Goal: Register for event/course

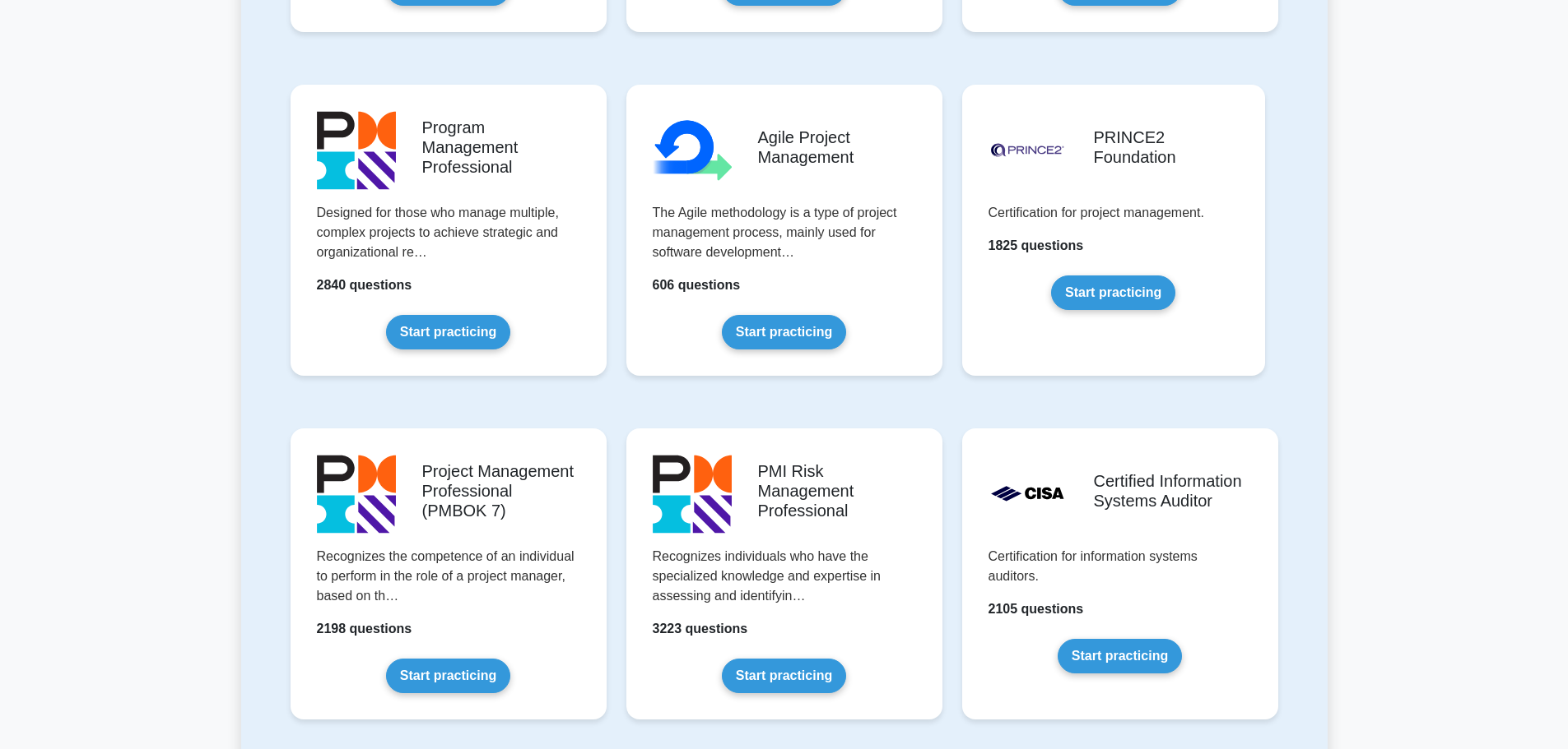
scroll to position [987, 0]
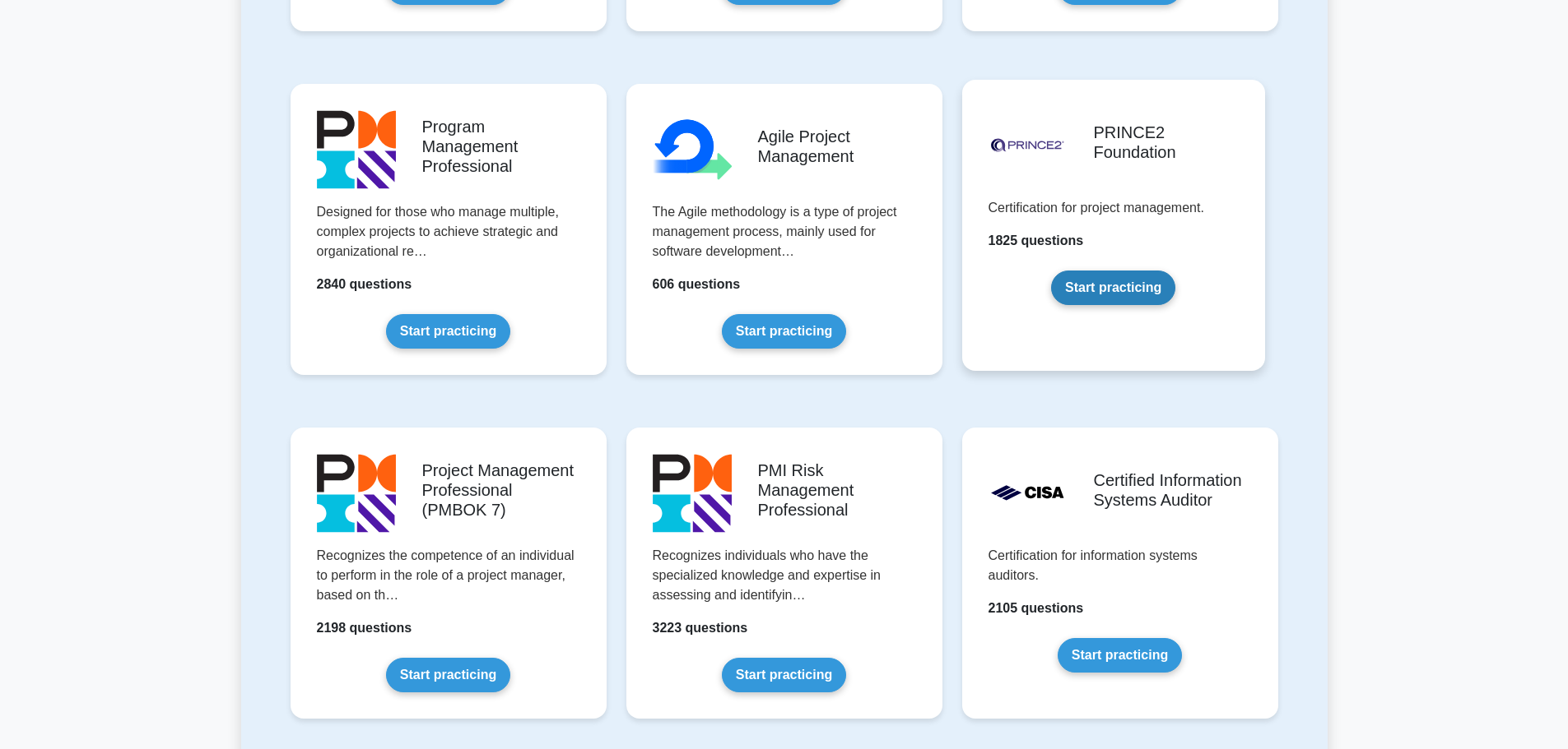
click at [1141, 283] on link "Start practicing" at bounding box center [1113, 287] width 124 height 34
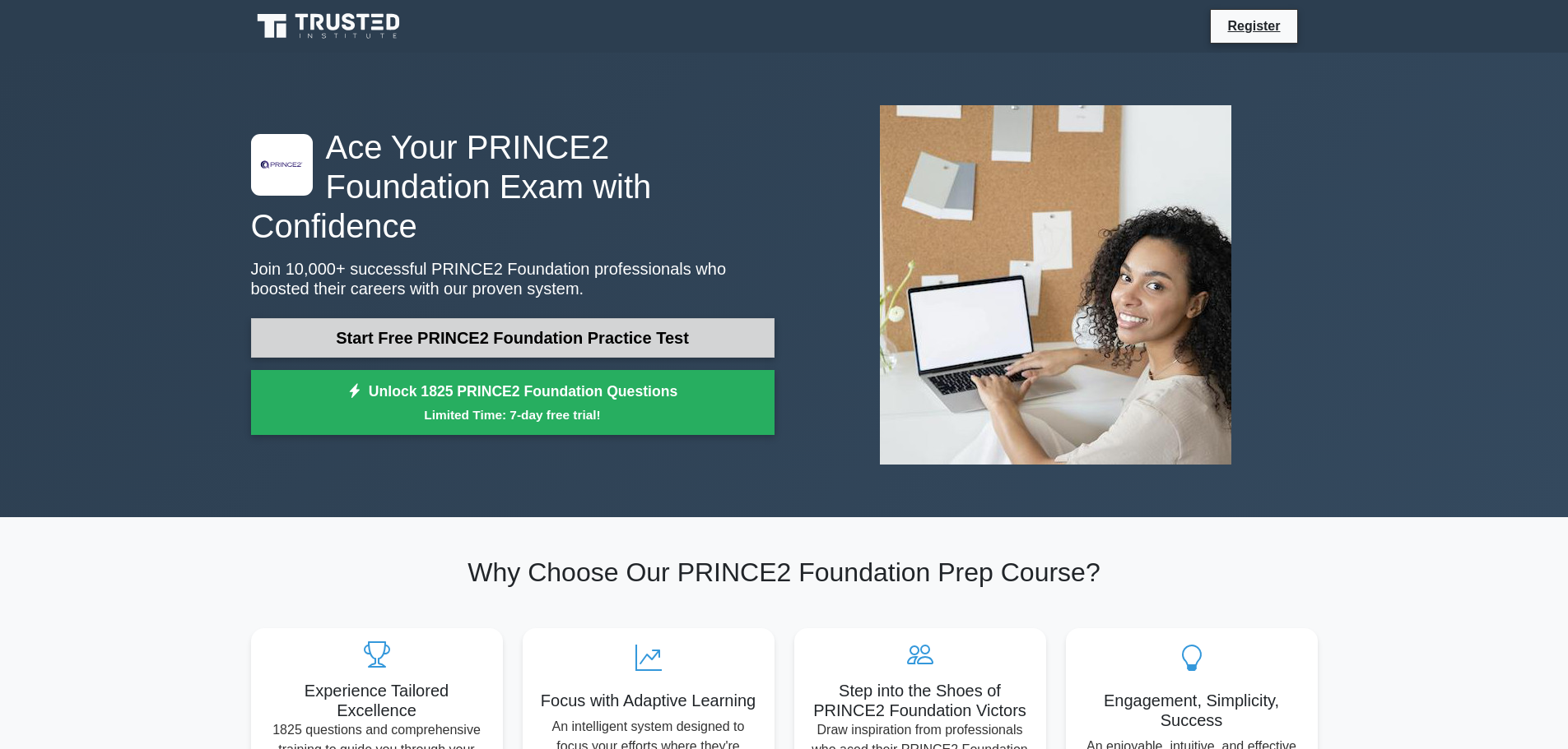
click at [604, 318] on link "Start Free PRINCE2 Foundation Practice Test" at bounding box center [512, 338] width 524 height 40
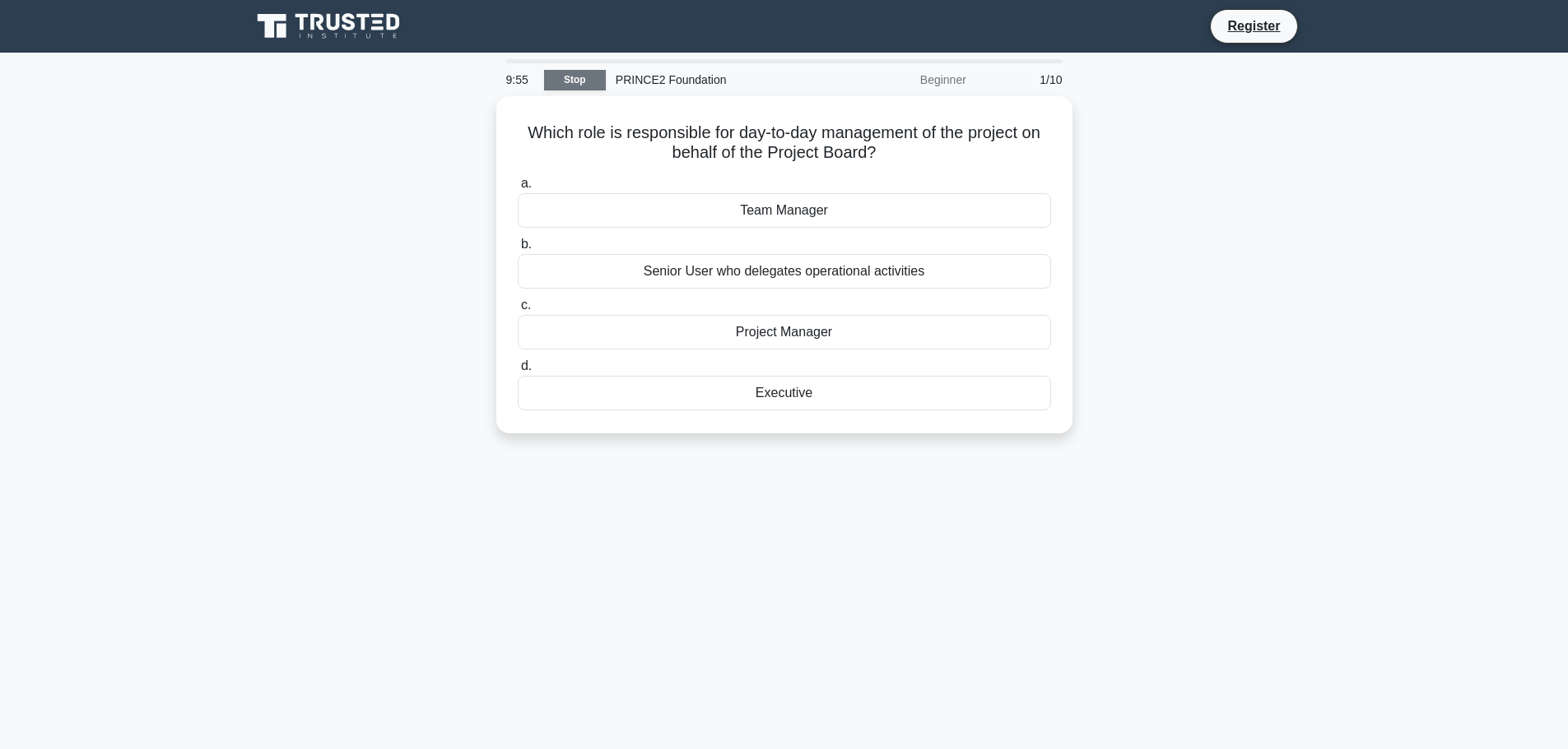
click at [580, 75] on link "Stop" at bounding box center [574, 80] width 62 height 21
